Goal: Task Accomplishment & Management: Complete application form

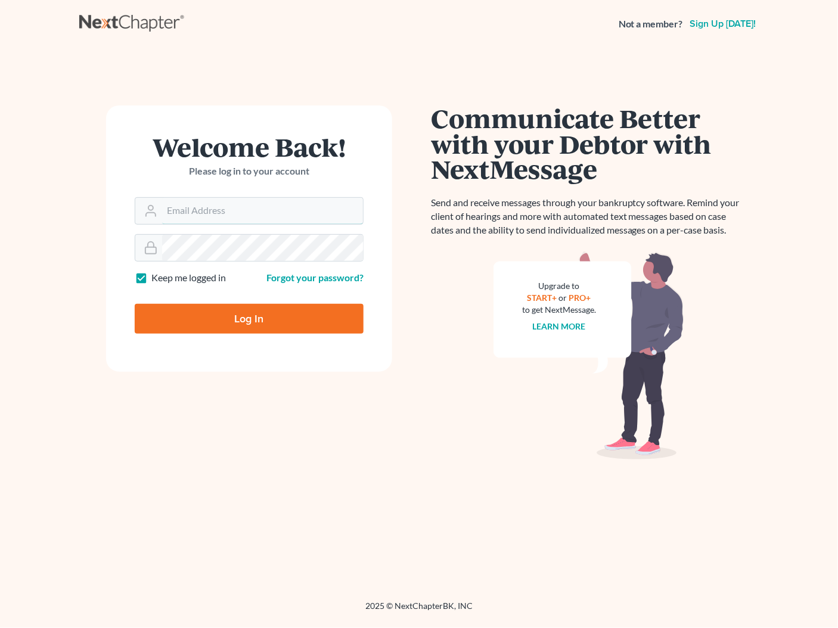
type input "[PERSON_NAME][EMAIL_ADDRESS][DOMAIN_NAME]"
click at [265, 323] on input "Log In" at bounding box center [249, 319] width 229 height 30
type input "Thinking..."
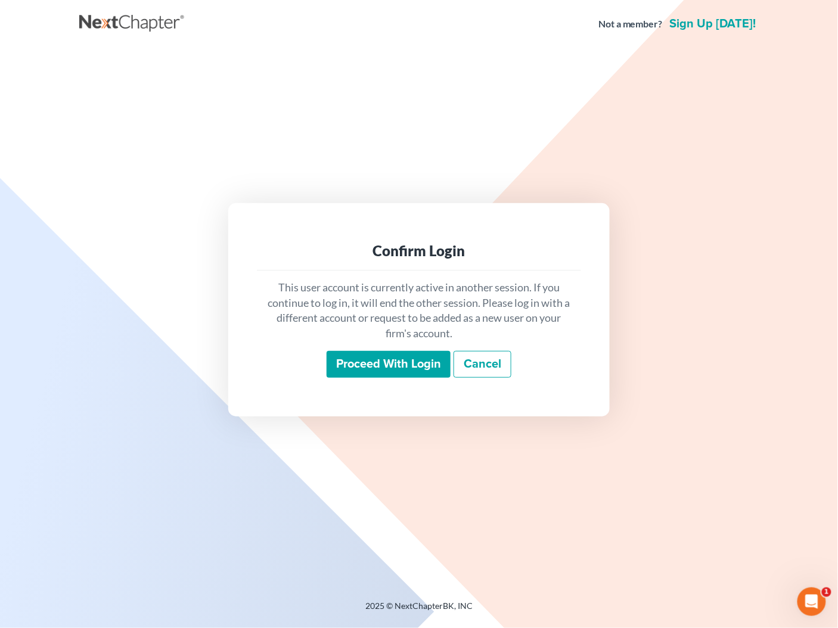
click at [377, 359] on input "Proceed with login" at bounding box center [389, 364] width 124 height 27
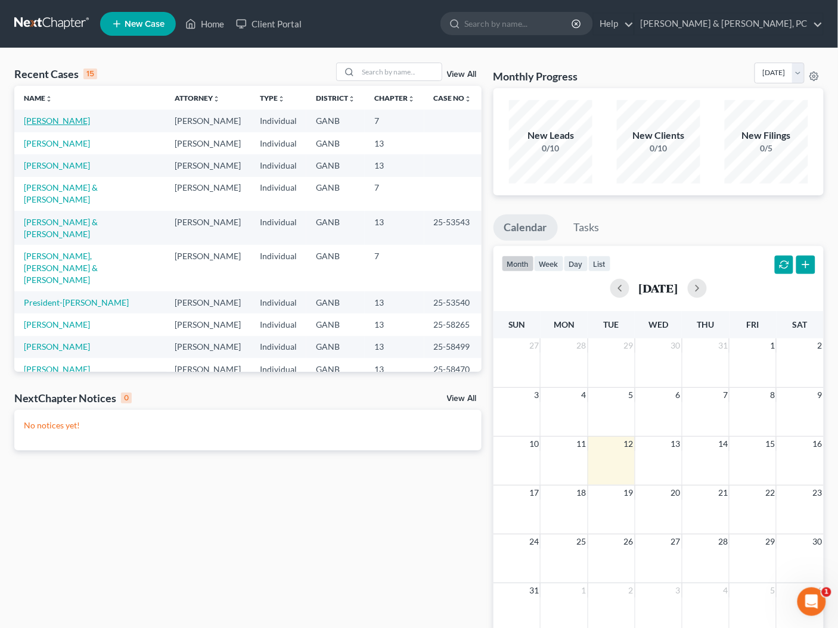
click at [72, 119] on link "Holder, Rodney" at bounding box center [57, 121] width 66 height 10
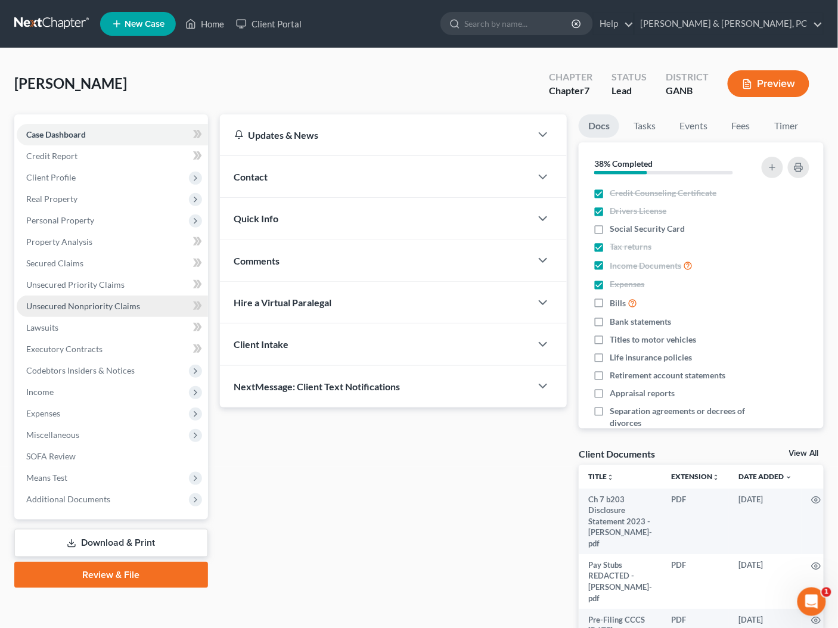
click at [57, 307] on span "Unsecured Nonpriority Claims" at bounding box center [83, 306] width 114 height 10
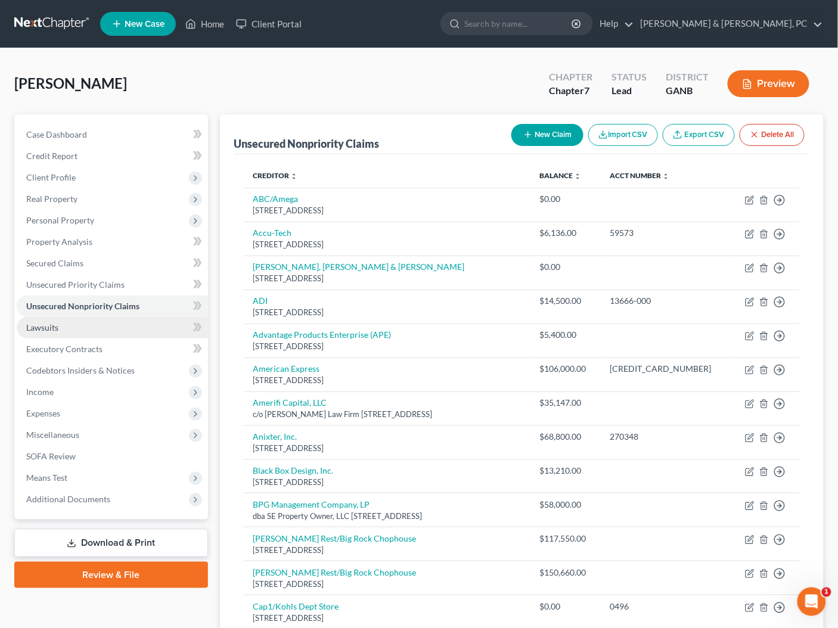
click at [48, 333] on link "Lawsuits" at bounding box center [112, 327] width 191 height 21
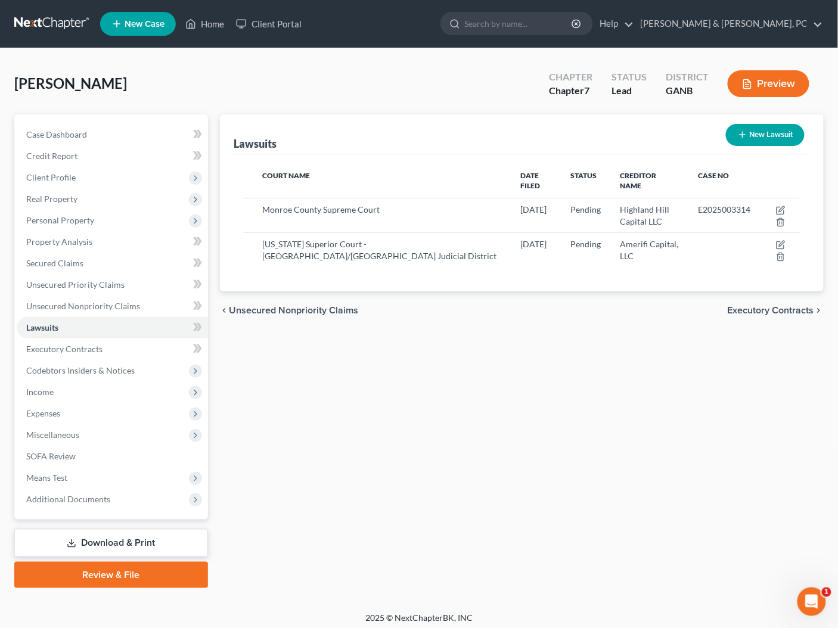
click at [595, 332] on div "Lawsuits New Lawsuit Court Name Date Filed Status Creditor Name Case No Monroe …" at bounding box center [522, 351] width 616 height 474
click at [755, 137] on button "New Lawsuit" at bounding box center [765, 135] width 79 height 22
select select "0"
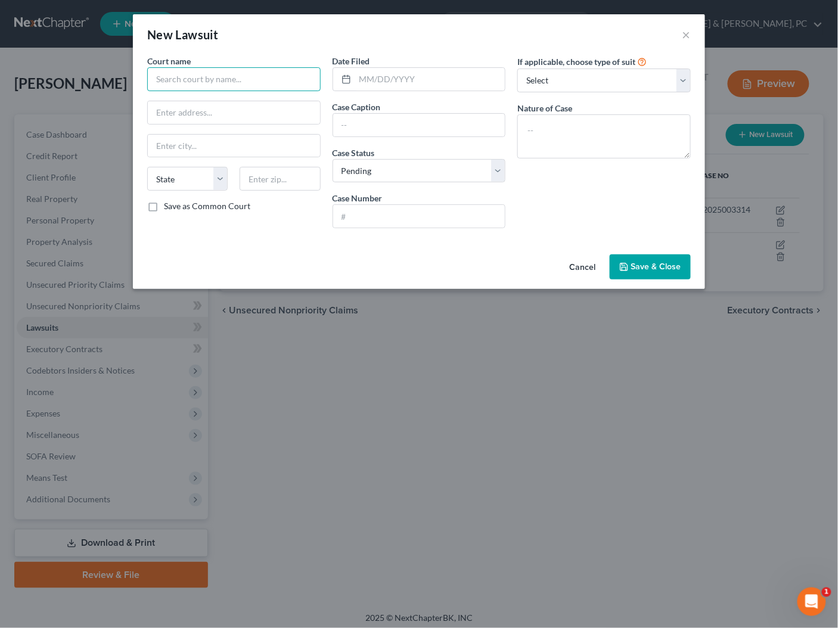
click at [257, 82] on input "text" at bounding box center [233, 79] width 173 height 24
paste input "Salt Lake City District Court"
type input "Salt Lake City District Court"
click at [263, 175] on input "text" at bounding box center [280, 179] width 80 height 24
paste input "84111"
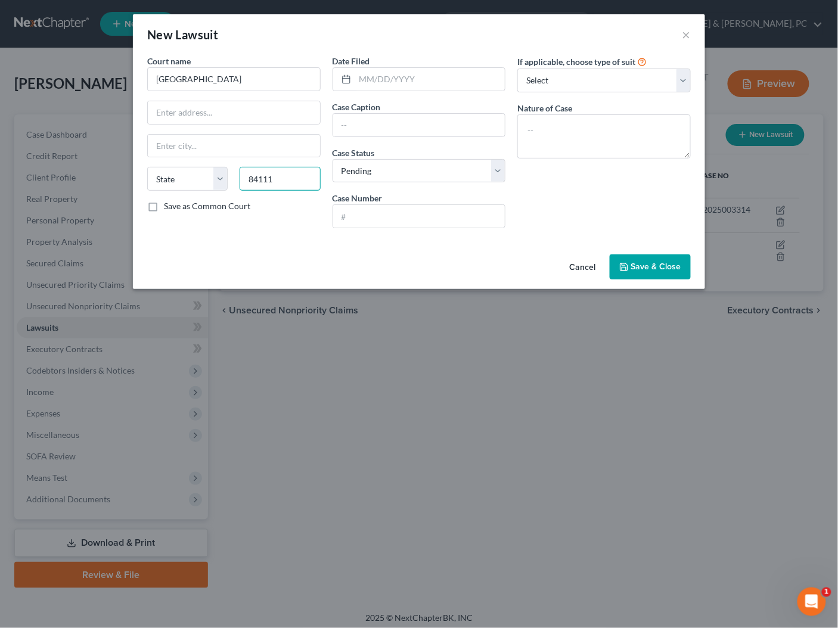
type input "84111"
type input "Salt Lake City"
select select "46"
click at [550, 250] on div "Cancel Save & Close" at bounding box center [419, 269] width 572 height 39
click at [232, 117] on input "text" at bounding box center [234, 112] width 172 height 23
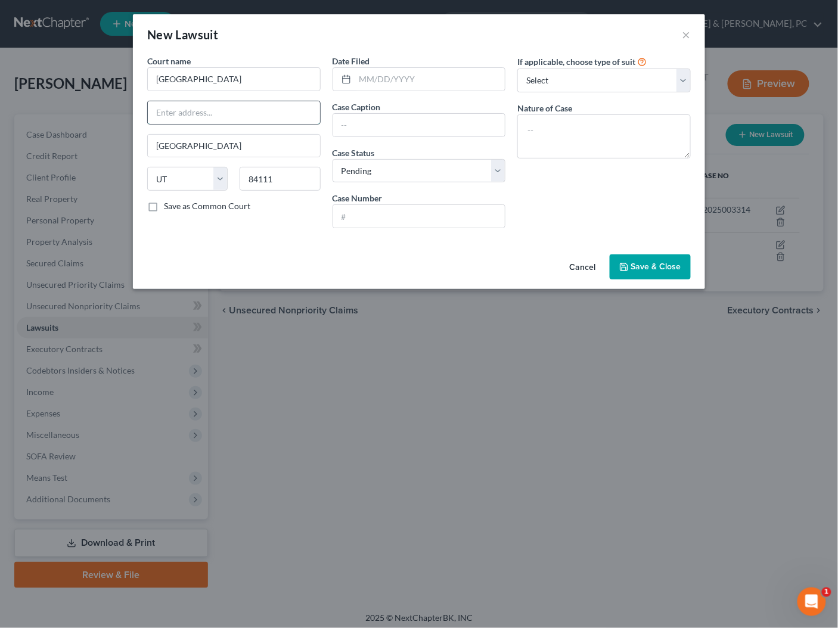
paste input "450 US-89"
type input "450 US-89"
click at [693, 162] on div "If applicable, choose type of suit Select Repossession Garnishment Foreclosure …" at bounding box center [603, 146] width 185 height 183
click at [646, 192] on div "If applicable, choose type of suit Select Repossession Garnishment Foreclosure …" at bounding box center [603, 146] width 185 height 183
click at [621, 83] on select "Select Repossession Garnishment Foreclosure Attached, Seized, Or Levied Other" at bounding box center [603, 81] width 173 height 24
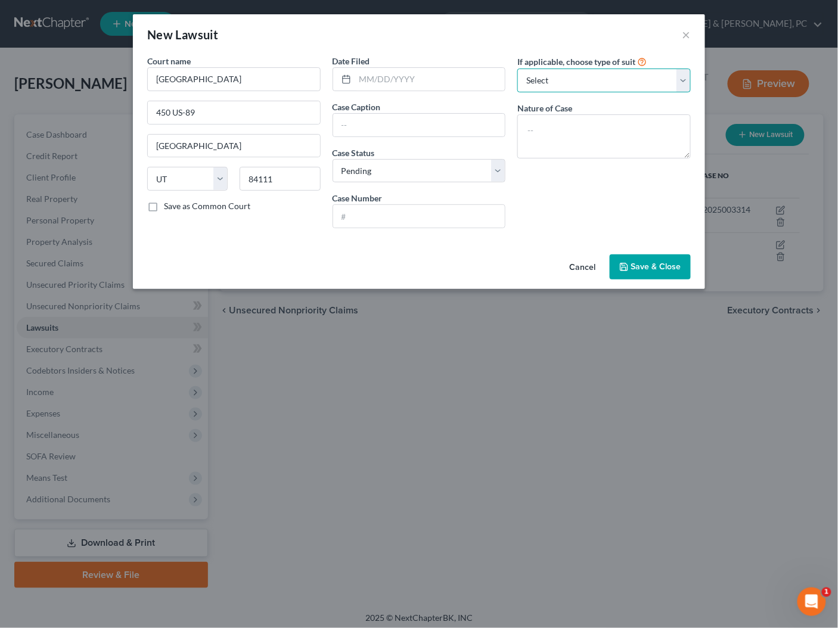
select select "4"
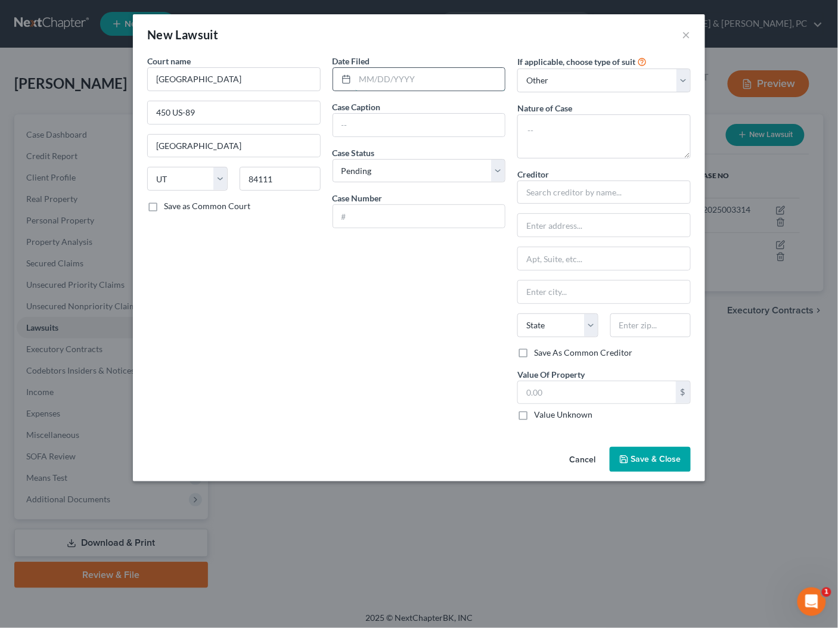
click at [438, 81] on input "text" at bounding box center [430, 79] width 150 height 23
type input "08/06/2025"
type input "ODK Capital LLC vs. Rodney D Holder"
type input "259920335"
type textarea "Breach of Contract"
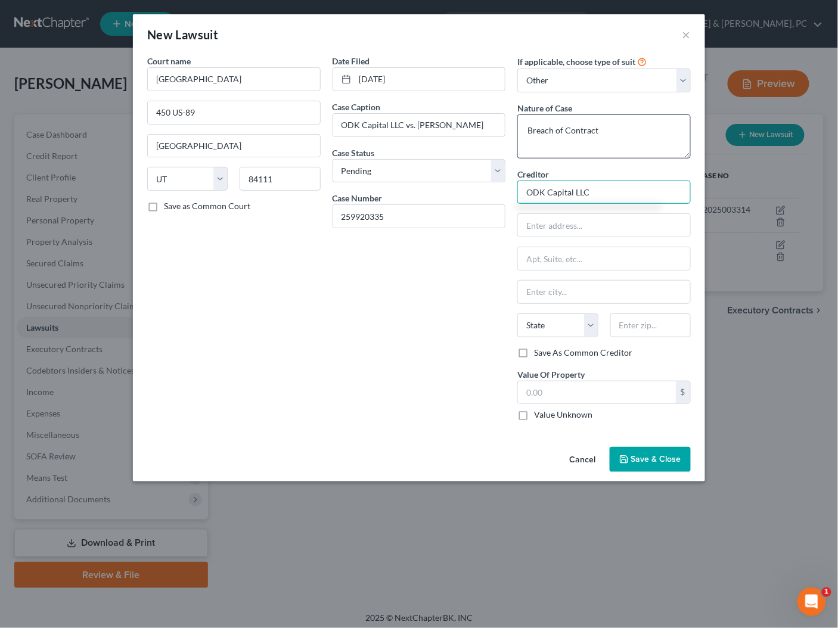
type input "ODK Capital LLC"
click at [355, 316] on div "Date Filed 08/06/2025 Case Caption ODK Capital LLC vs. Rodney D Holder Case Sta…" at bounding box center [419, 243] width 185 height 376
click at [583, 235] on div "Creditor * ODK Capital LLC c/o State AL AK AR AZ CA CO CT DE DC FL GA GU HI ID …" at bounding box center [603, 257] width 173 height 179
click at [574, 225] on input "c/o" at bounding box center [604, 225] width 172 height 23
paste input "Jon H. Rogers' Consumer Law"
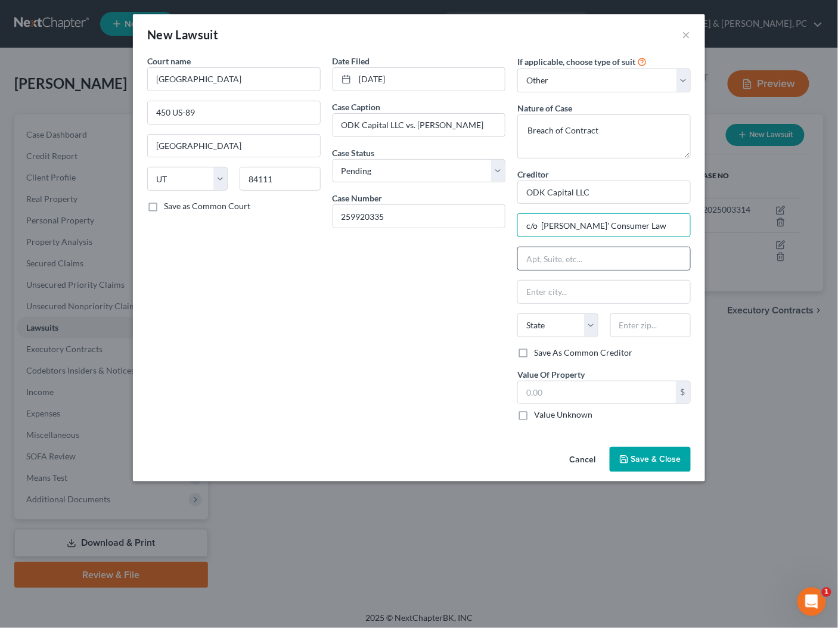
type input "c/o Jon H. Rogers' Consumer Law"
click at [604, 243] on div "Creditor * ODK Capital LLC c/o Jon H. Rogers' Consumer Law State AL AK AR AZ CA…" at bounding box center [603, 257] width 173 height 179
click at [595, 261] on input "text" at bounding box center [604, 258] width 172 height 23
type input "825 North 300 West, Suite N144"
type input "84103"
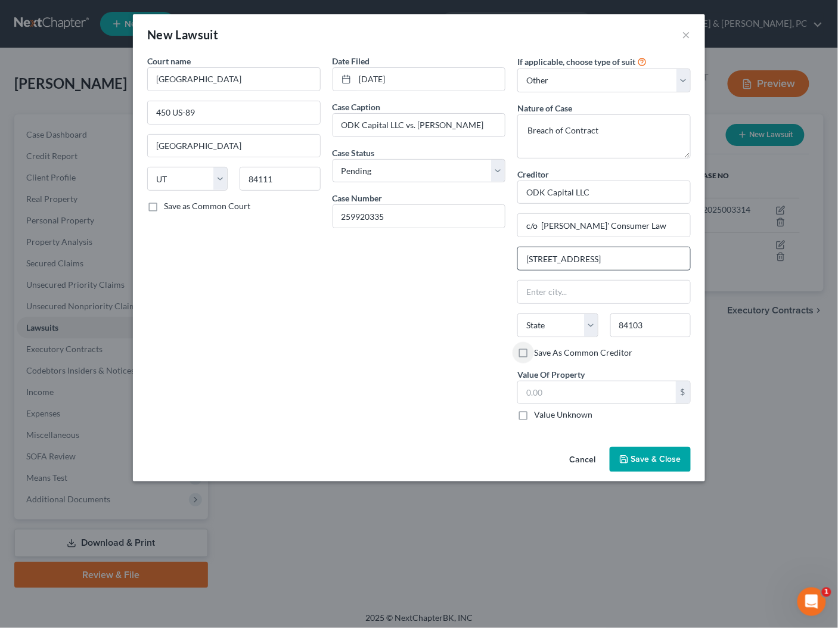
type input "Salt Lake City"
select select "46"
click at [523, 257] on input "825 North 300 West, Suite N144" at bounding box center [604, 258] width 172 height 23
click at [596, 352] on label "Save As Common Creditor" at bounding box center [583, 353] width 98 height 12
click at [547, 352] on input "Save As Common Creditor" at bounding box center [543, 351] width 8 height 8
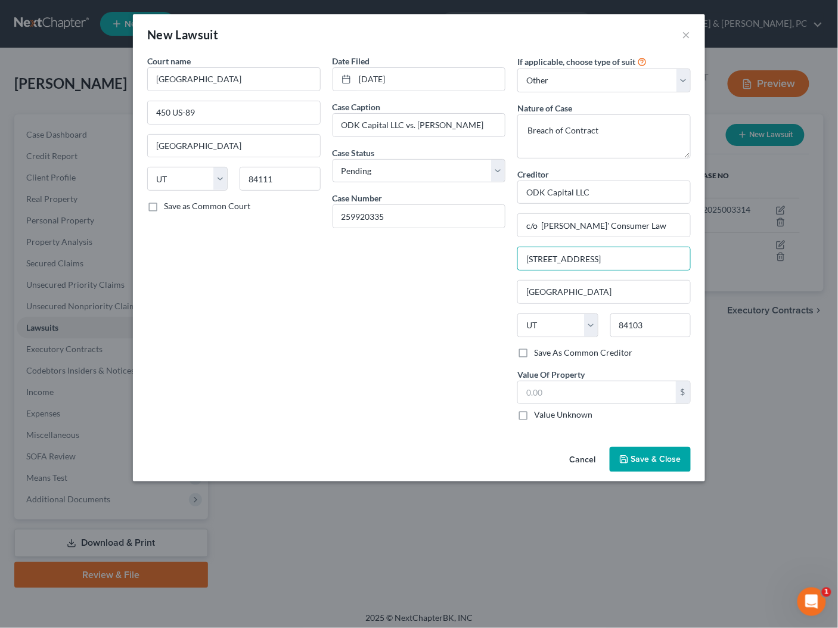
checkbox input "true"
click at [543, 409] on label "Value Unknown" at bounding box center [563, 415] width 58 height 12
click at [543, 409] on input "Value Unknown" at bounding box center [543, 413] width 8 height 8
checkbox input "true"
type input "0.00"
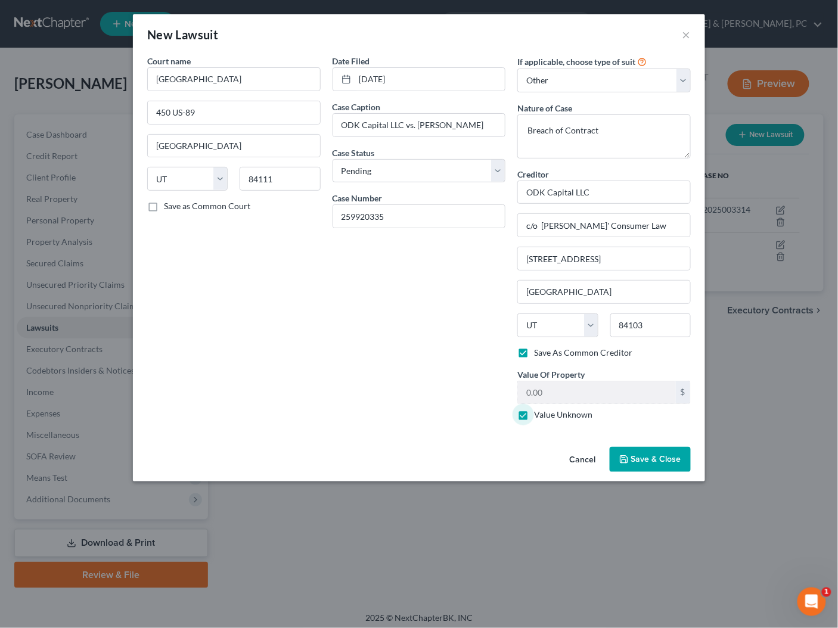
click at [649, 455] on span "Save & Close" at bounding box center [656, 459] width 50 height 10
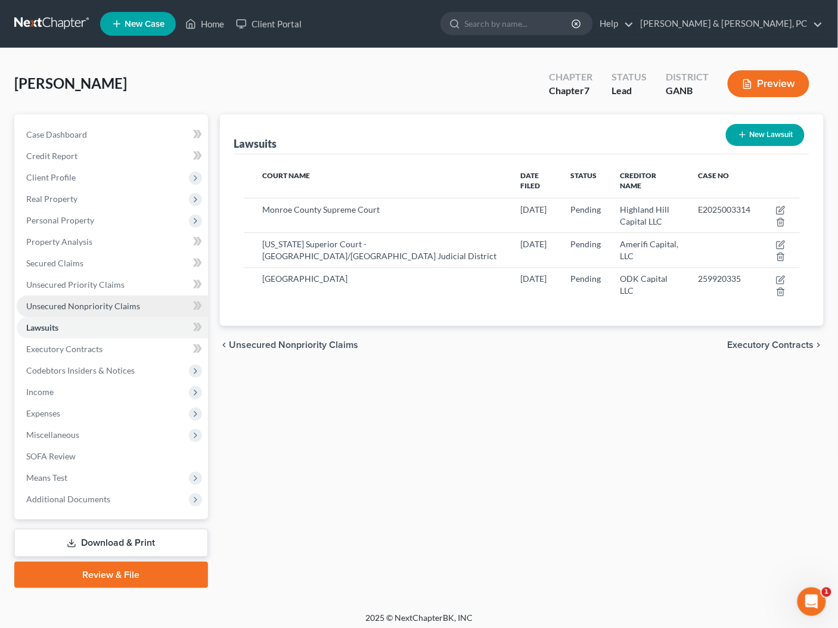
click at [44, 306] on span "Unsecured Nonpriority Claims" at bounding box center [83, 306] width 114 height 10
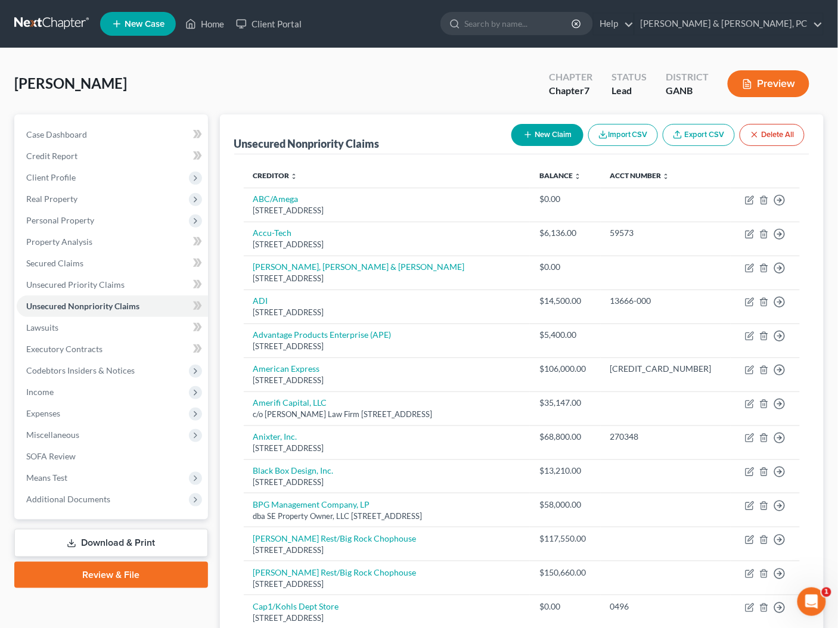
click at [561, 132] on button "New Claim" at bounding box center [547, 135] width 72 height 22
select select "0"
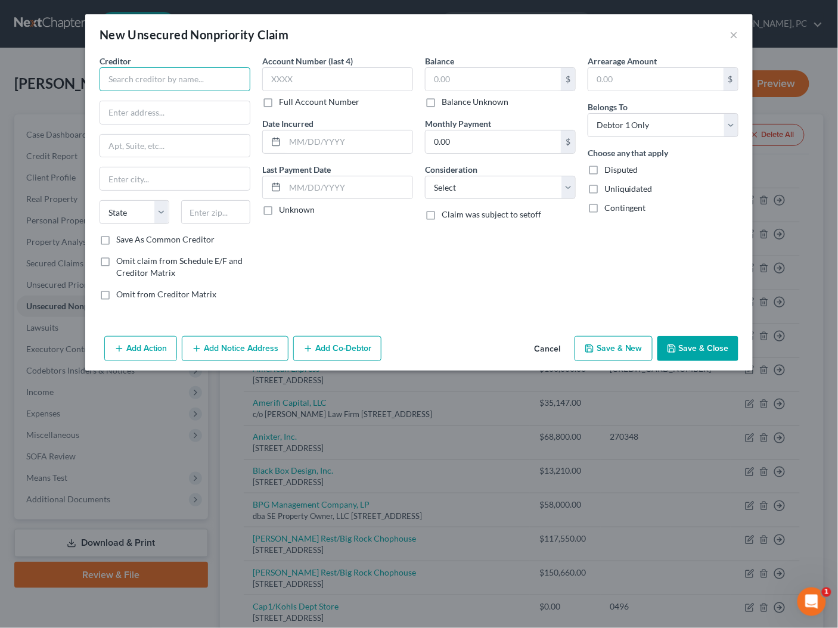
click at [190, 85] on input "text" at bounding box center [175, 79] width 151 height 24
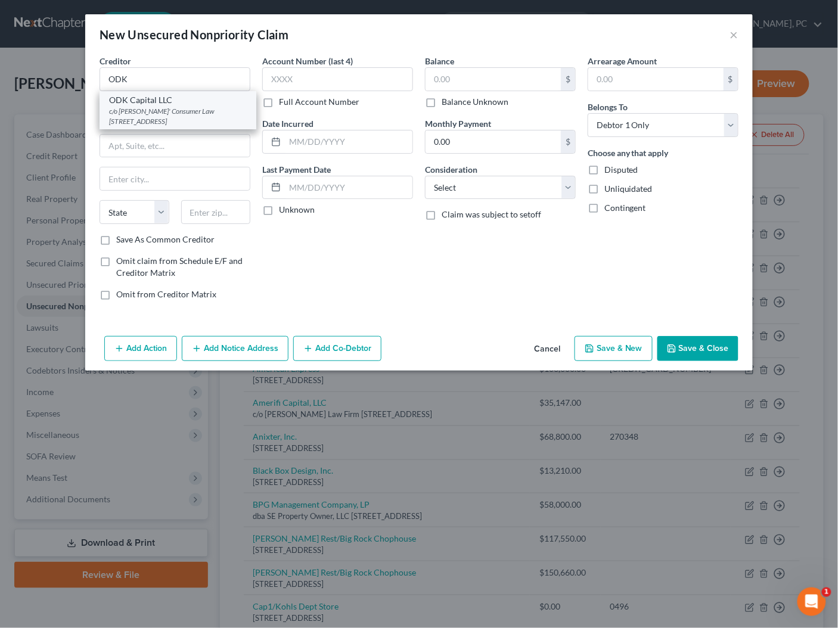
click at [201, 110] on div "c/o Jon H. Rogers' Consumer Law 825 North 300 West, Suite N144, Salt Lake City,…" at bounding box center [178, 116] width 138 height 20
type input "ODK Capital LLC"
type input "c/o Jon H. Rogers' Consumer Law"
type input "825 North 300 West, Suite N144"
type input "Salt Lake City"
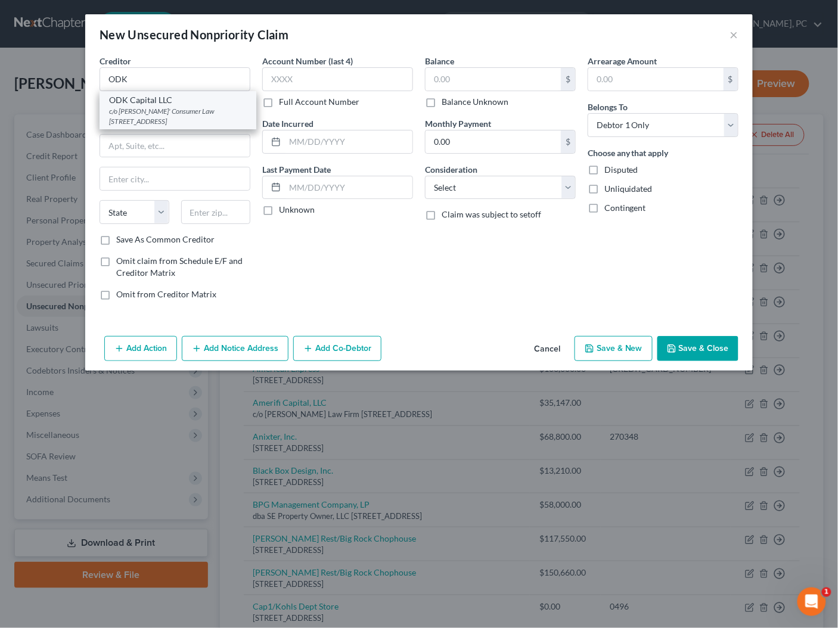
select select "46"
type input "84103"
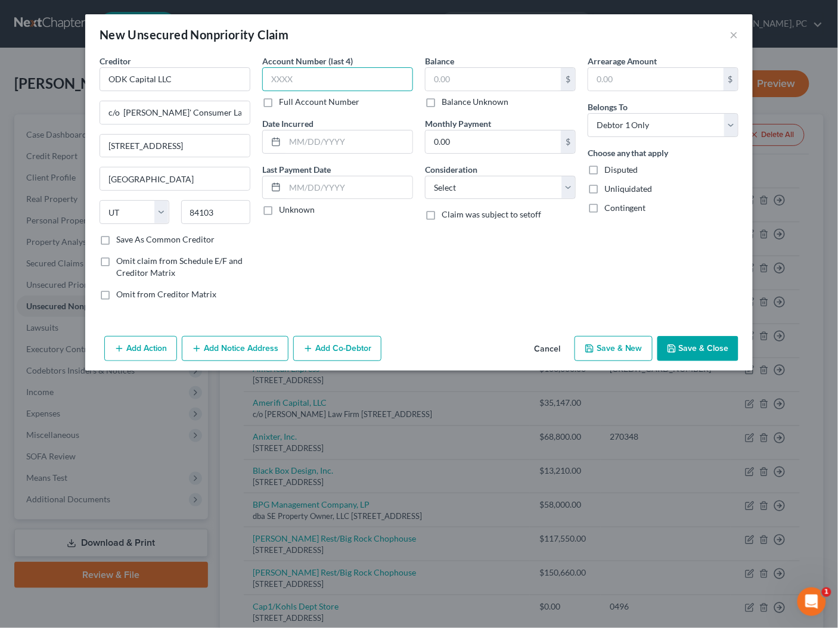
click at [300, 85] on input "text" at bounding box center [337, 79] width 151 height 24
click at [479, 80] on input "text" at bounding box center [493, 79] width 135 height 23
click at [469, 107] on div "Balance $ Balance Unknown Balance Undetermined $ Balance Unknown Monthly Paymen…" at bounding box center [500, 182] width 163 height 255
click at [469, 103] on label "Balance Unknown" at bounding box center [475, 102] width 67 height 12
click at [454, 103] on input "Balance Unknown" at bounding box center [450, 100] width 8 height 8
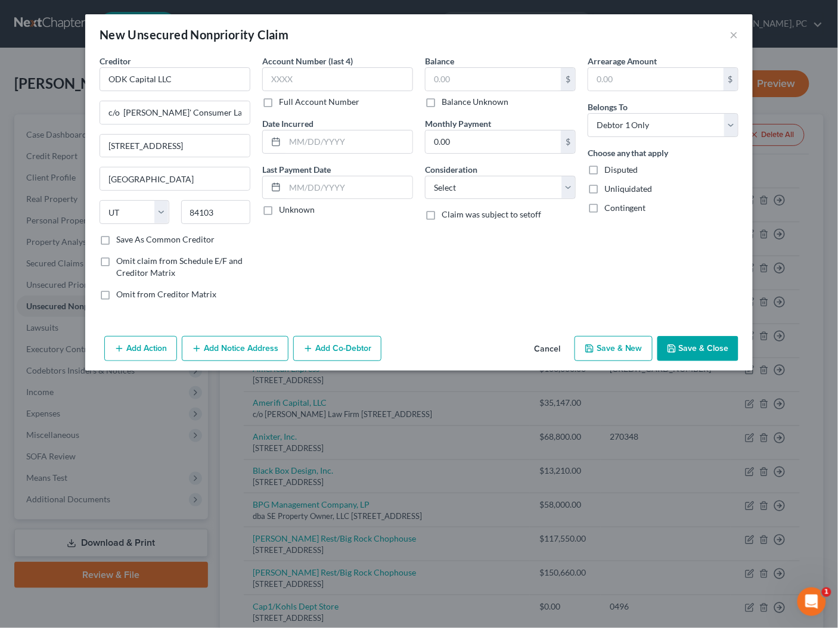
checkbox input "true"
type input "0.00"
click at [464, 190] on select "Select Cable / Satellite Services Collection Agency Credit Card Debt Debt Couns…" at bounding box center [500, 188] width 151 height 24
select select "14"
click at [469, 232] on input "text" at bounding box center [501, 233] width 150 height 23
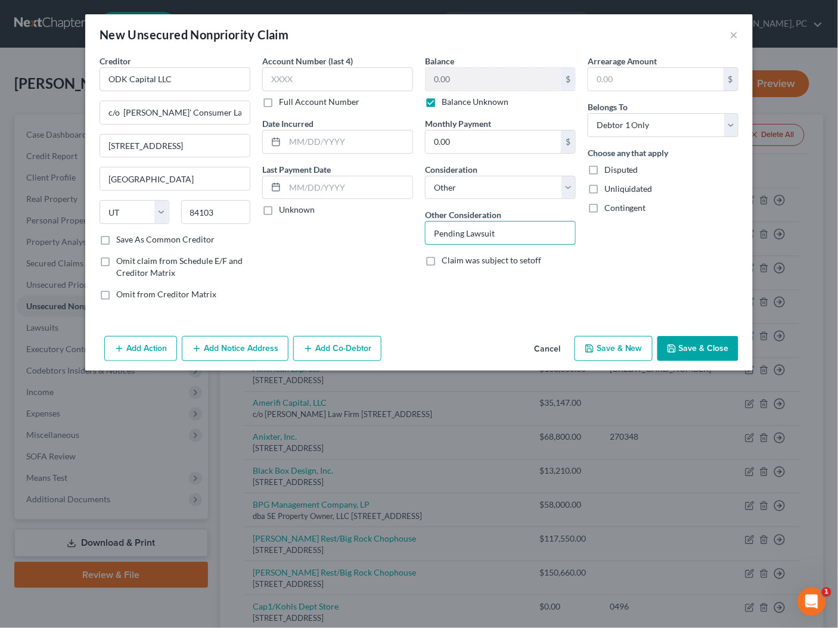
type input "Pending Lawsuit"
click at [693, 345] on button "Save & Close" at bounding box center [697, 348] width 81 height 25
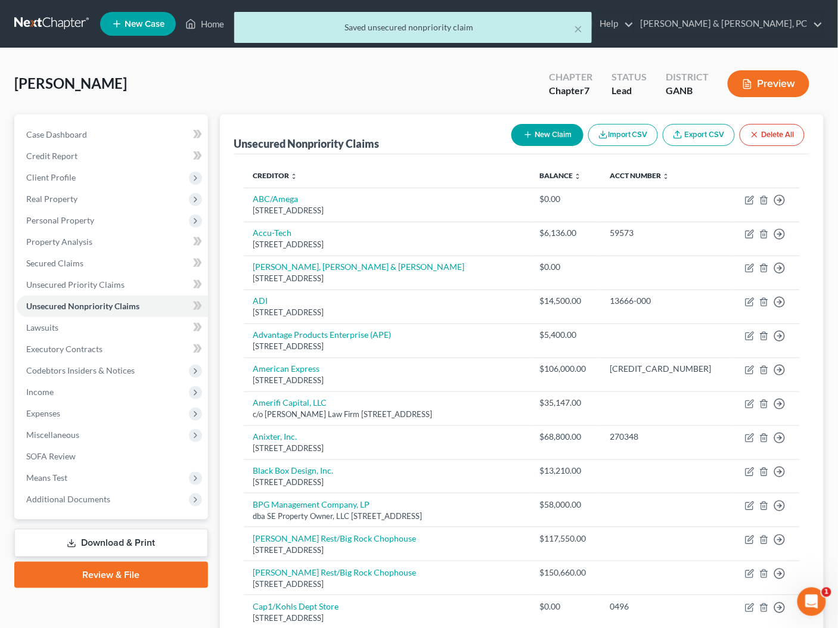
scroll to position [1, 0]
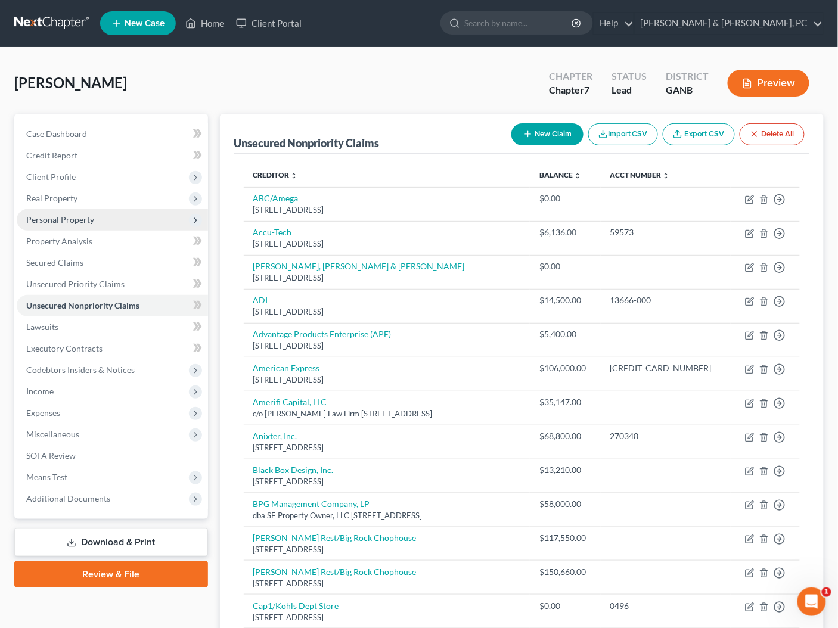
click at [55, 216] on span "Personal Property" at bounding box center [60, 220] width 68 height 10
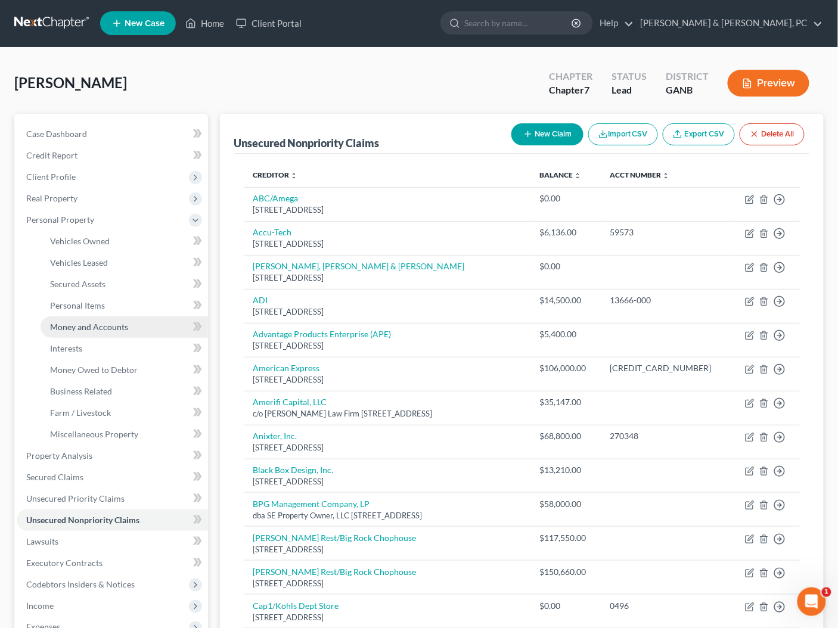
click at [94, 330] on span "Money and Accounts" at bounding box center [89, 327] width 78 height 10
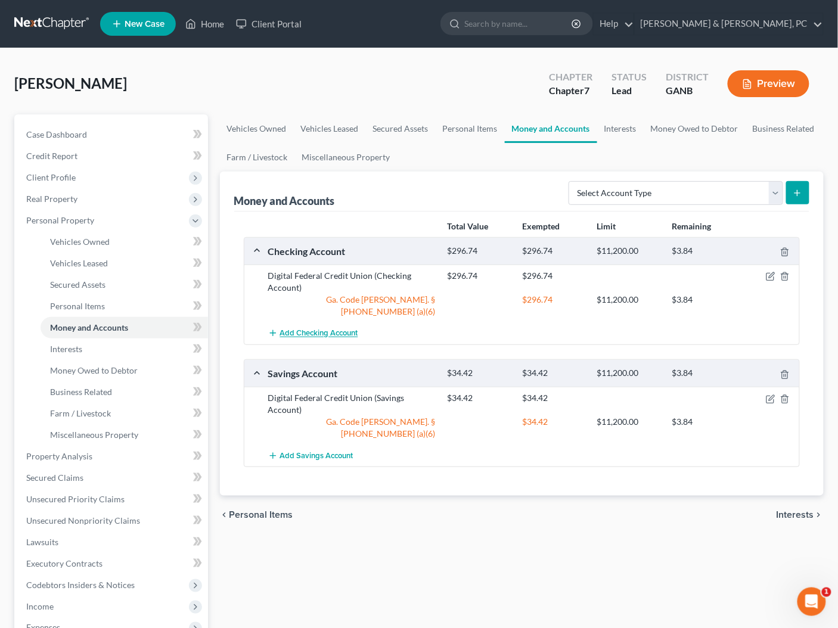
click at [298, 325] on button "Add Checking Account" at bounding box center [313, 333] width 90 height 22
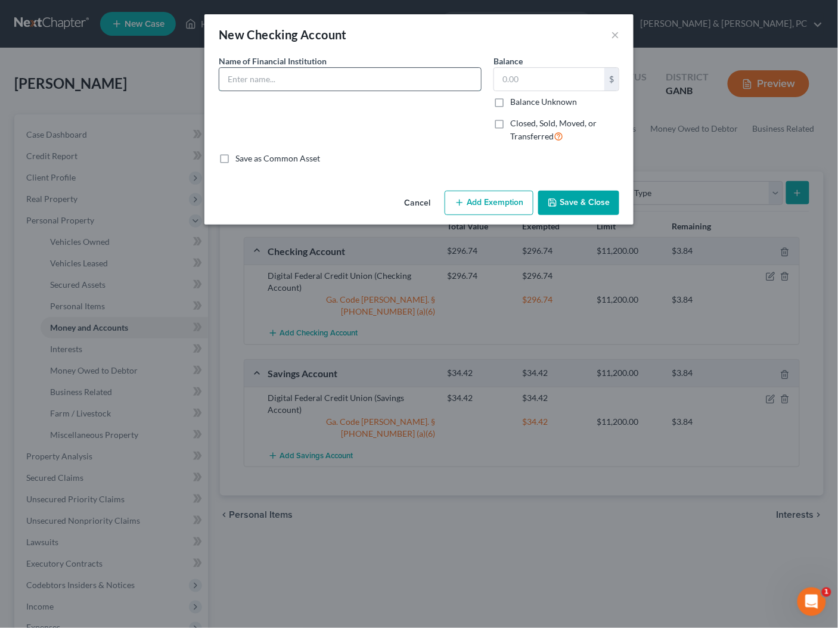
click at [286, 83] on input "text" at bounding box center [350, 79] width 262 height 23
type input "Truist Bank"
type input "0"
click at [497, 206] on button "Add Exemption" at bounding box center [489, 203] width 89 height 25
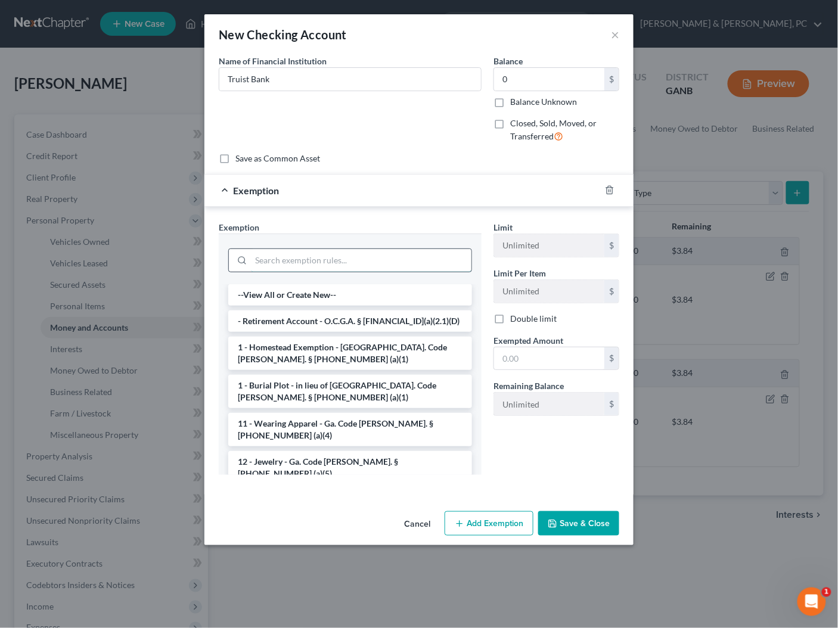
click at [325, 262] on input "search" at bounding box center [361, 260] width 221 height 23
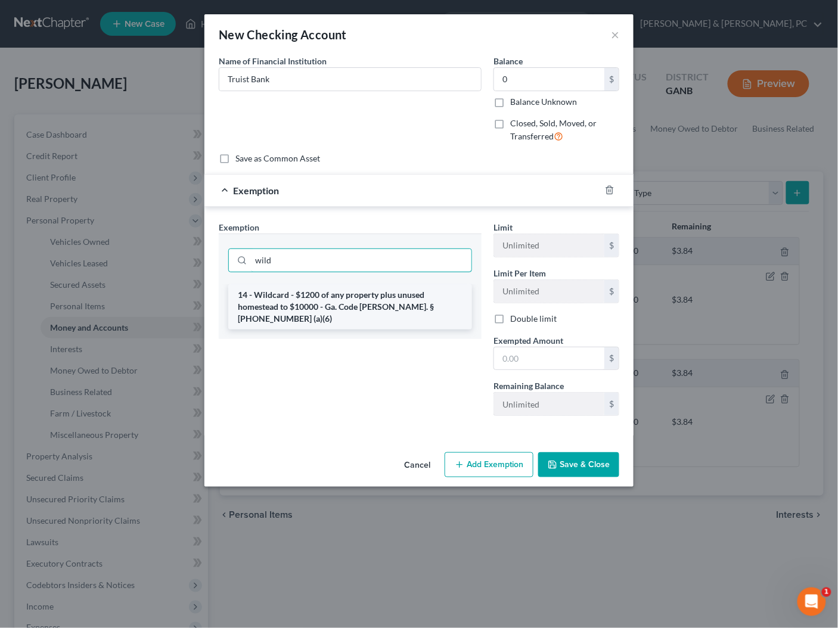
type input "wild"
click at [325, 299] on li "14 - Wildcard - $1200 of any property plus unused homestead to $10000 - Ga. Cod…" at bounding box center [350, 306] width 244 height 45
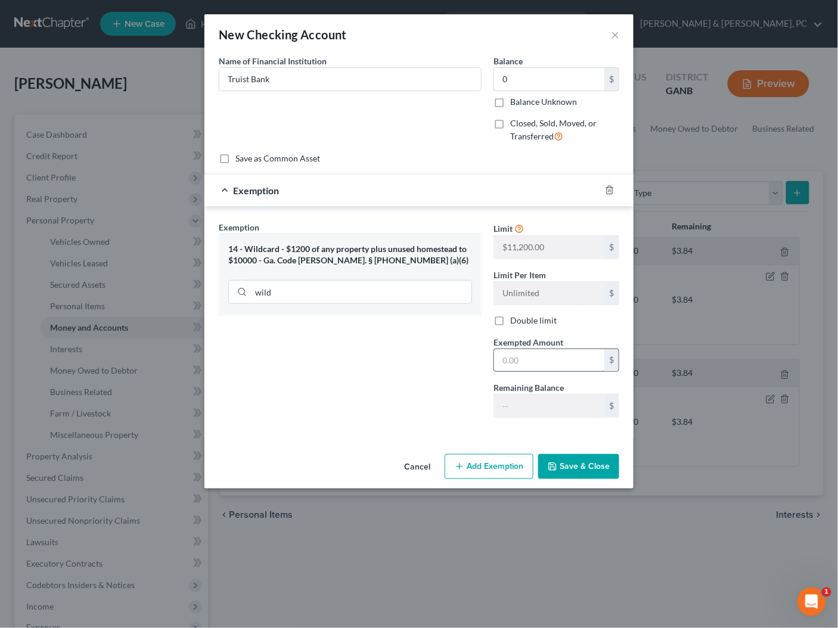
click at [541, 364] on input "text" at bounding box center [549, 360] width 110 height 23
type input "0"
click at [415, 375] on div "Exemption Set must be selected for CA. Exemption * 14 - Wildcard - $1200 of any…" at bounding box center [350, 324] width 275 height 206
click at [585, 466] on button "Save & Close" at bounding box center [578, 466] width 81 height 25
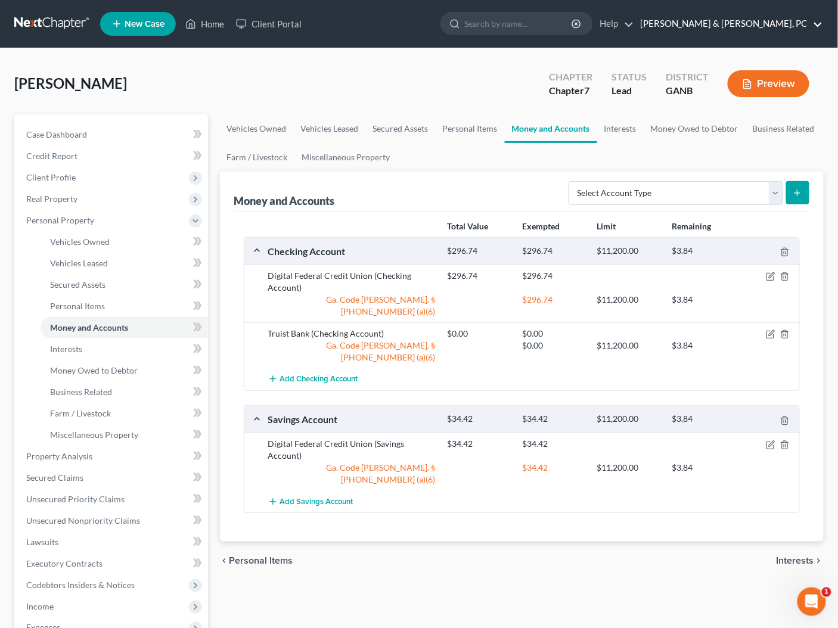
click at [779, 22] on link "Blevins & Hong, PC" at bounding box center [729, 23] width 188 height 21
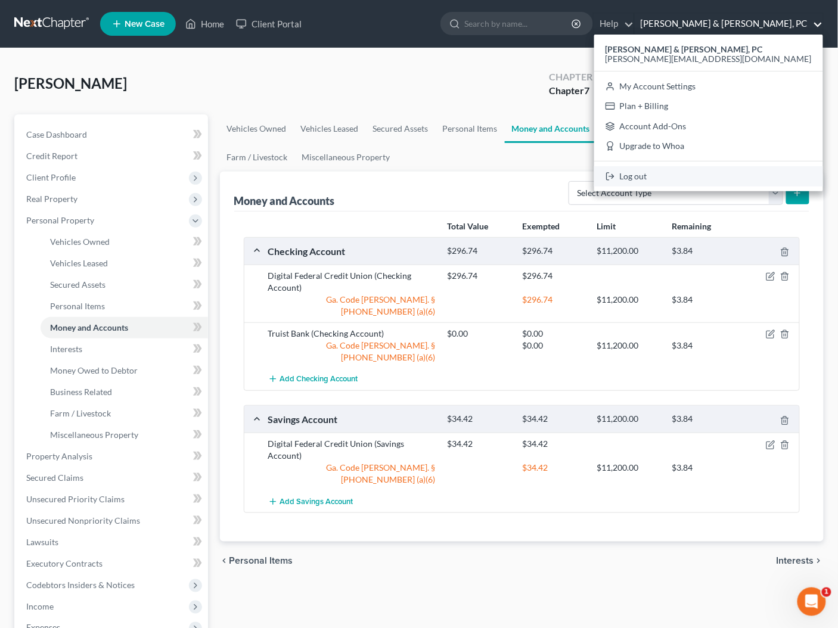
click at [734, 181] on link "Log out" at bounding box center [708, 176] width 229 height 20
